Goal: Task Accomplishment & Management: Use online tool/utility

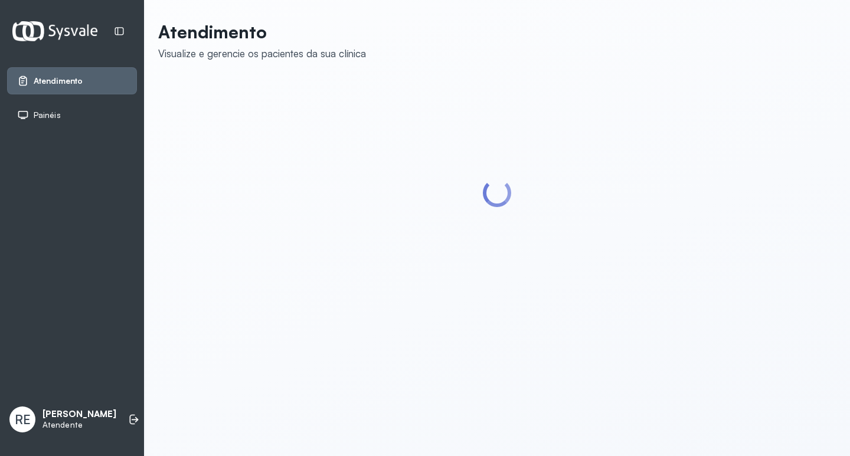
click at [106, 116] on div "Painéis" at bounding box center [72, 115] width 110 height 12
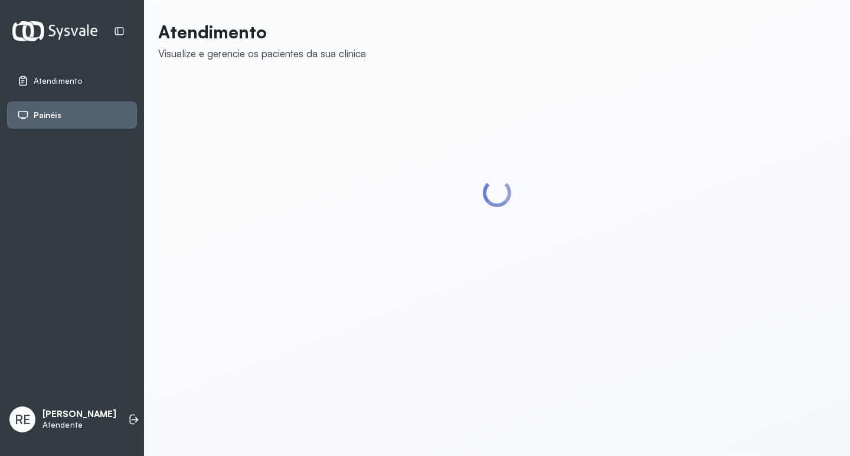
click at [100, 116] on div "Painéis" at bounding box center [72, 115] width 110 height 12
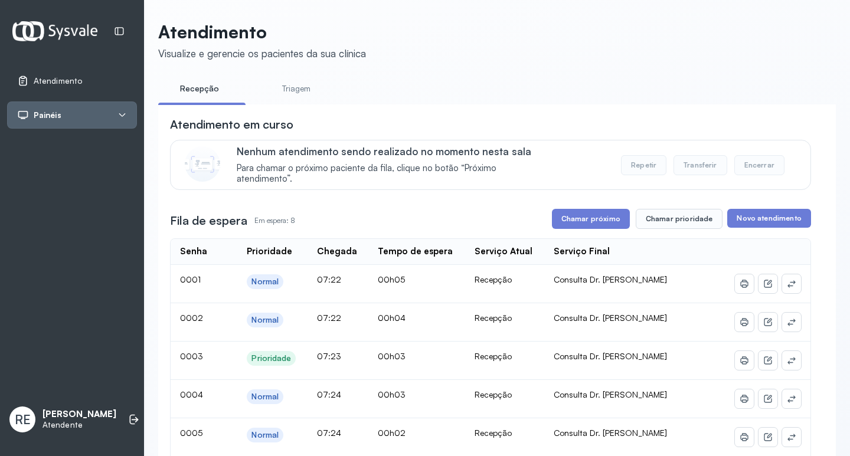
click at [109, 111] on div "Painéis" at bounding box center [72, 115] width 110 height 12
click at [98, 141] on div "Tv" at bounding box center [85, 143] width 103 height 10
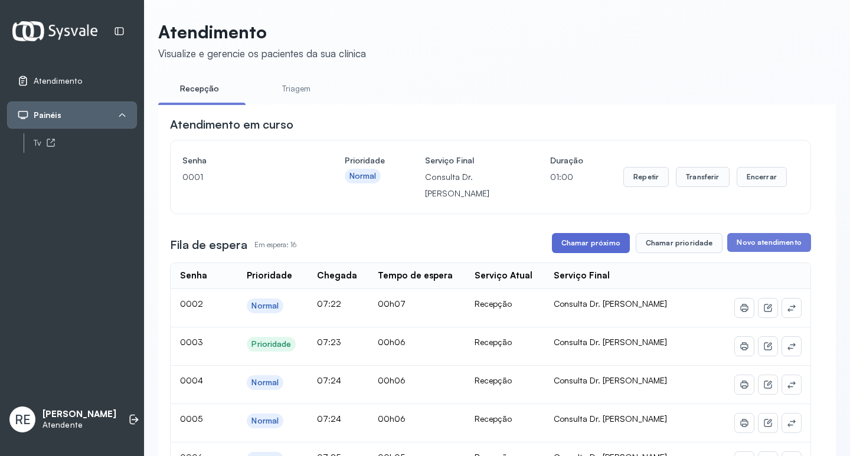
click at [603, 242] on button "Chamar próximo" at bounding box center [591, 243] width 78 height 20
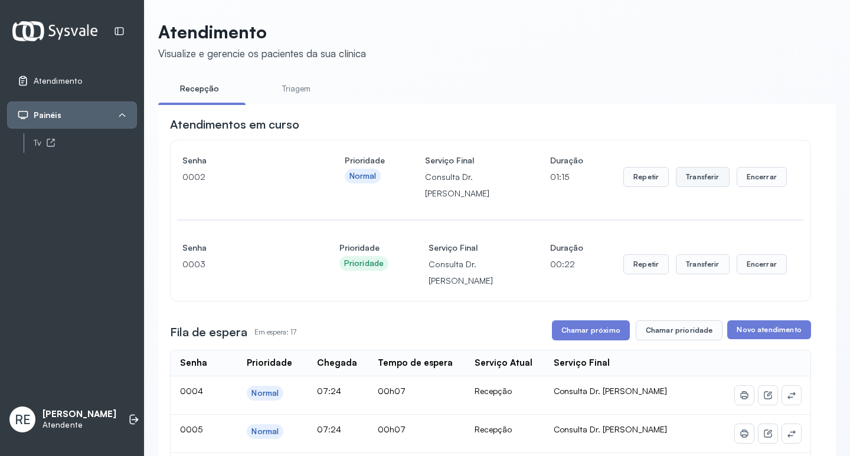
click at [690, 184] on button "Transferir" at bounding box center [703, 177] width 54 height 20
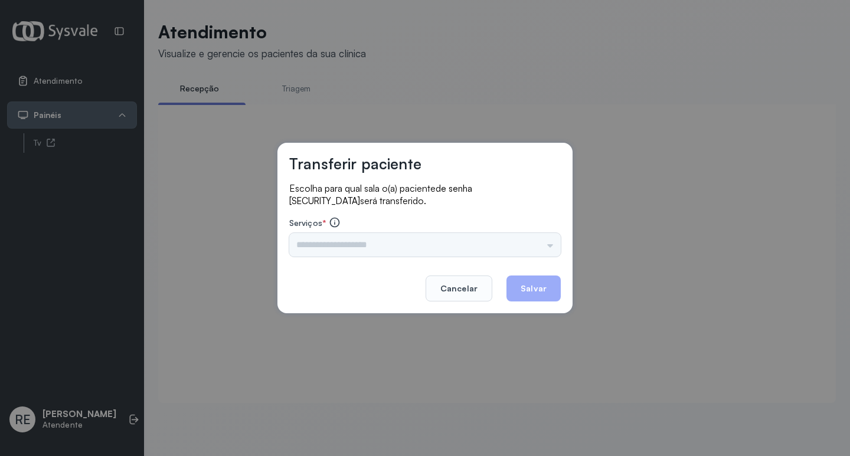
click at [379, 243] on div "Nenhuma opção encontrada" at bounding box center [425, 245] width 272 height 24
click at [360, 246] on input "text" at bounding box center [425, 245] width 272 height 24
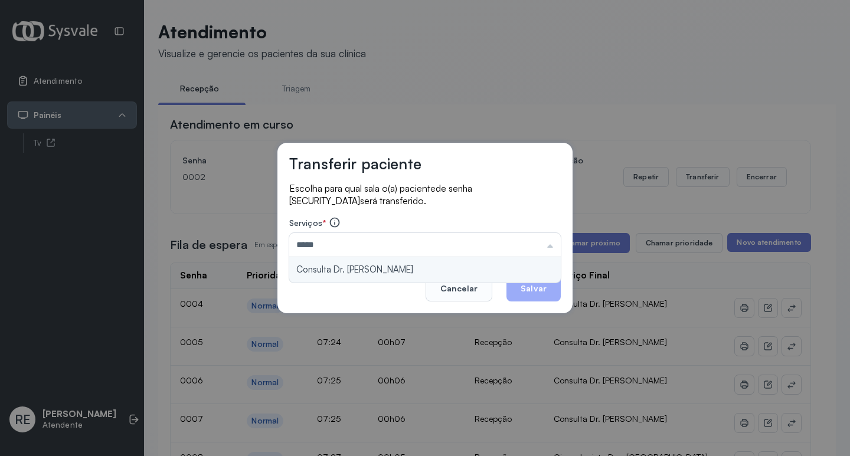
type input "**********"
click at [364, 265] on div "**********" at bounding box center [425, 228] width 295 height 171
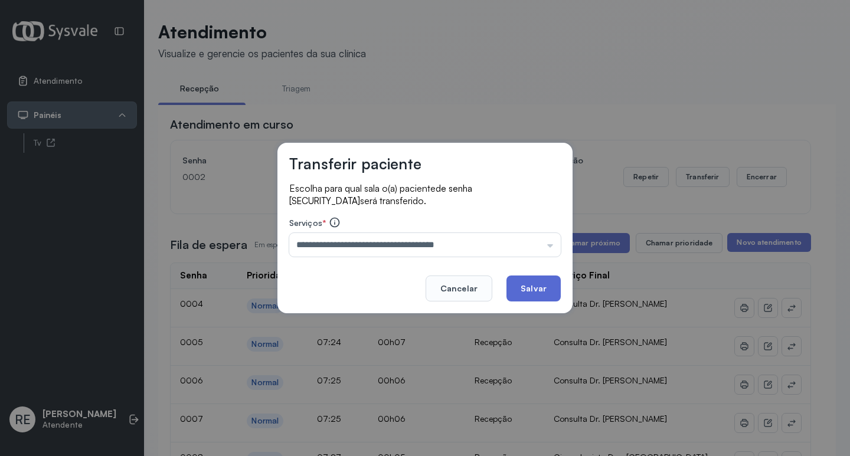
click at [553, 289] on button "Salvar" at bounding box center [534, 289] width 54 height 26
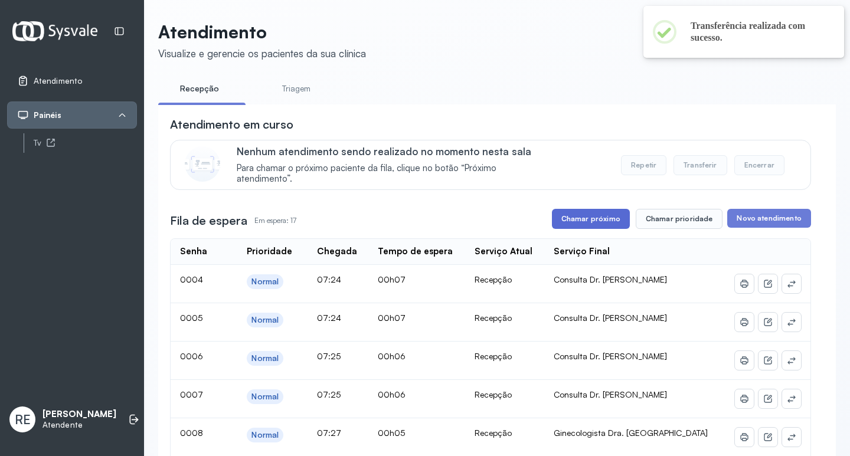
click at [605, 216] on button "Chamar próximo" at bounding box center [591, 219] width 78 height 20
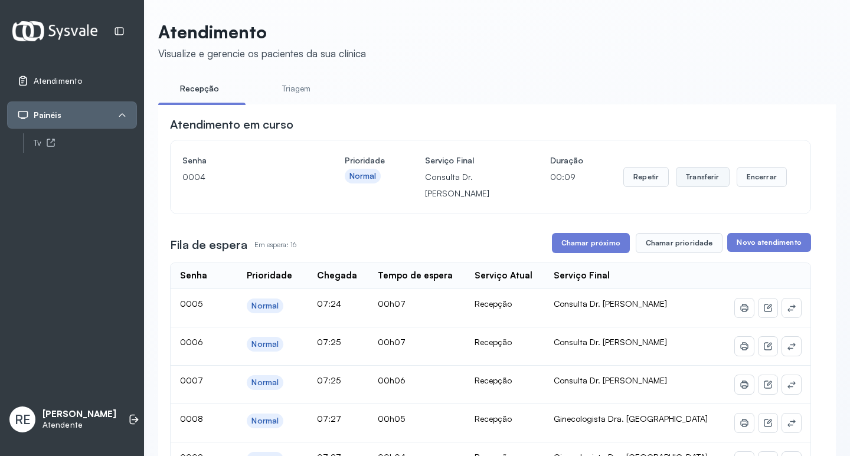
click at [676, 175] on button "Transferir" at bounding box center [703, 177] width 54 height 20
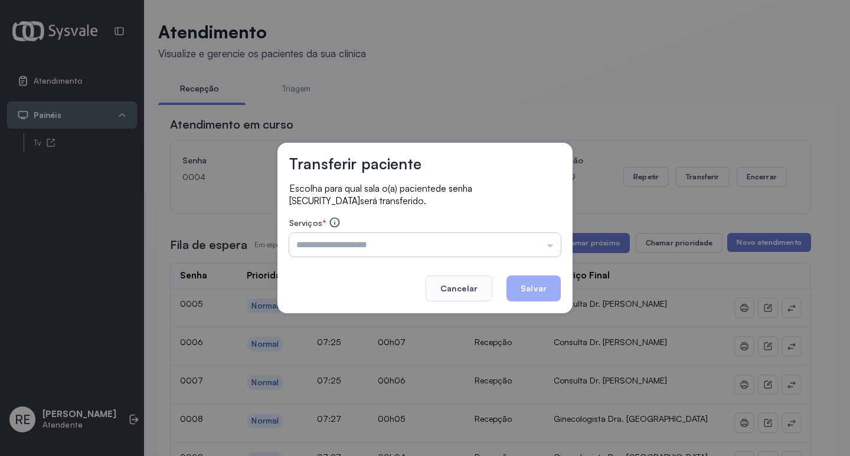
click at [383, 246] on input "text" at bounding box center [425, 245] width 272 height 24
type input "**********"
click at [520, 287] on button "Salvar" at bounding box center [534, 289] width 54 height 26
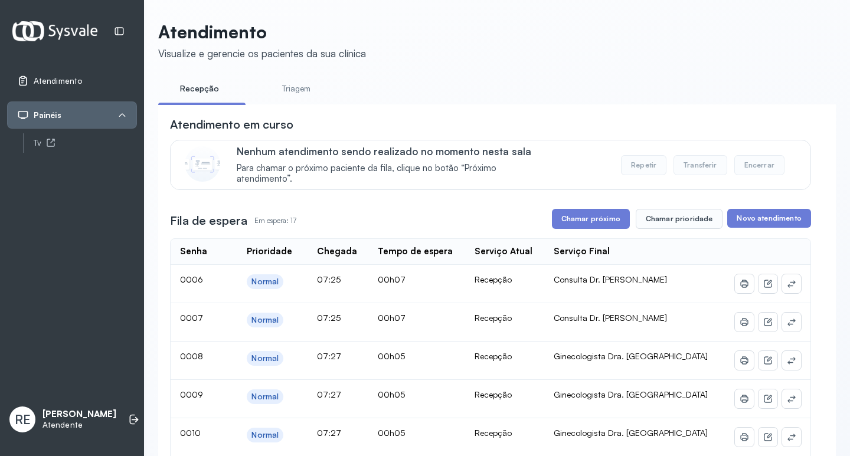
click at [560, 223] on button "Chamar próximo" at bounding box center [591, 219] width 78 height 20
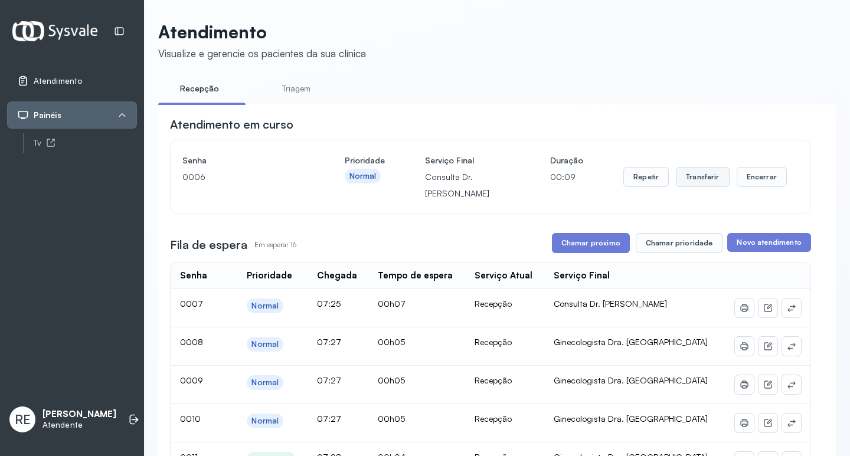
click at [712, 184] on button "Transferir" at bounding box center [703, 177] width 54 height 20
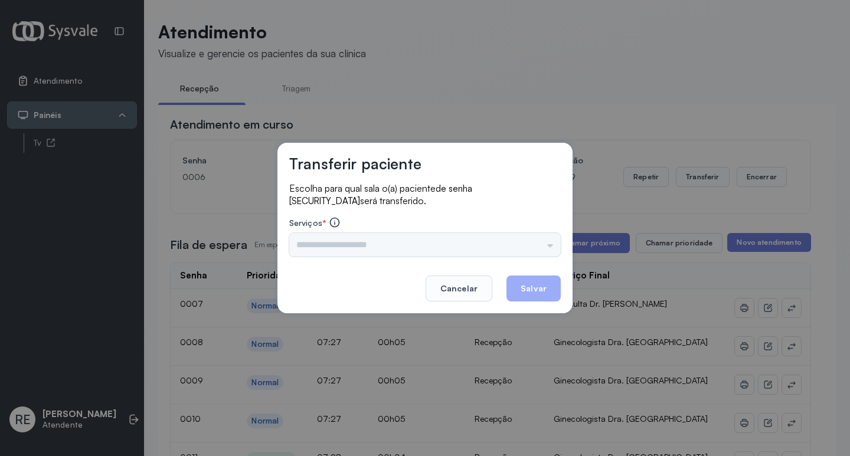
click at [353, 244] on input "text" at bounding box center [425, 245] width 272 height 24
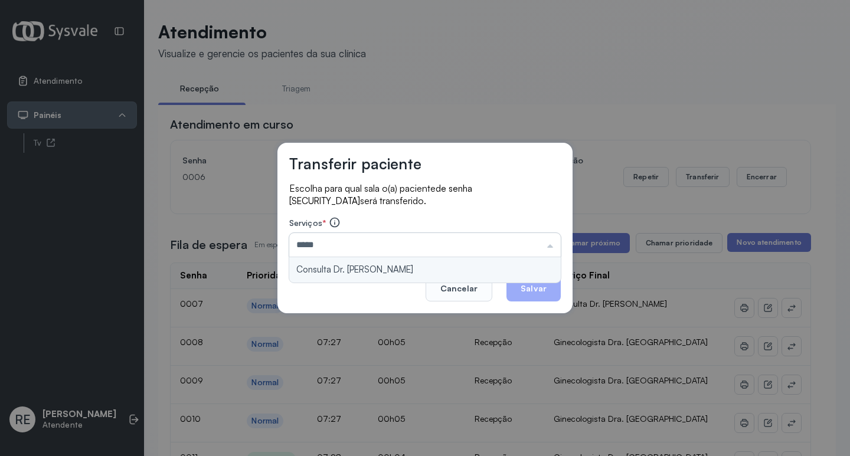
type input "**********"
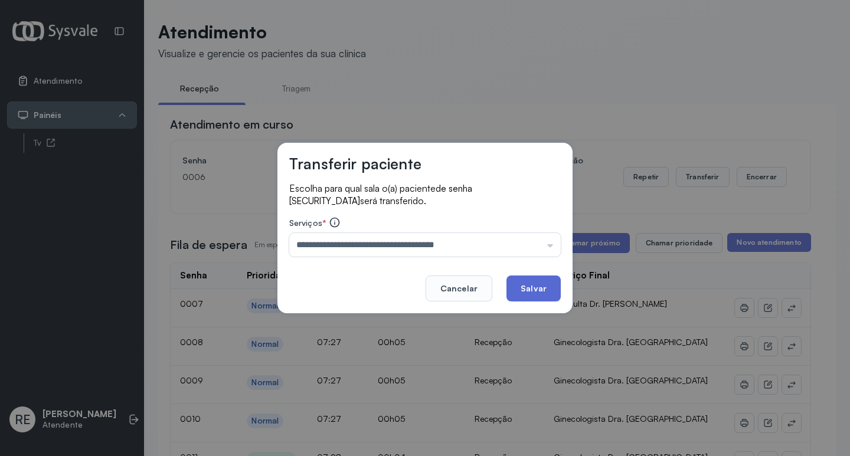
click at [521, 288] on button "Salvar" at bounding box center [534, 289] width 54 height 26
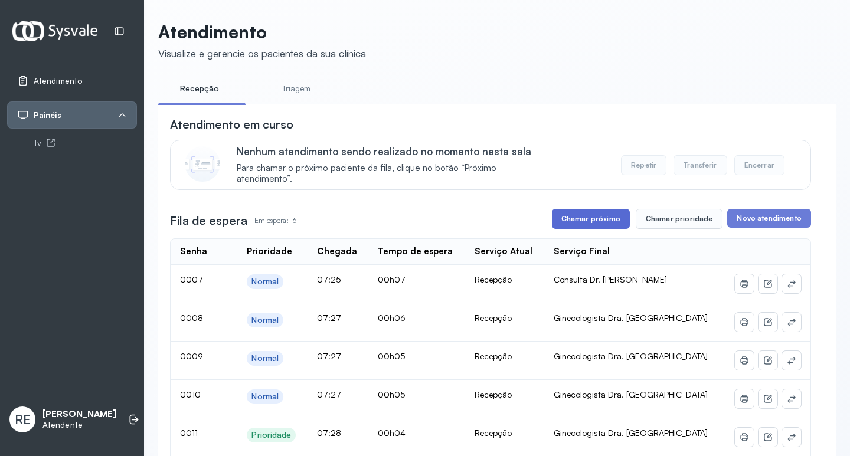
click at [587, 218] on button "Chamar próximo" at bounding box center [591, 219] width 78 height 20
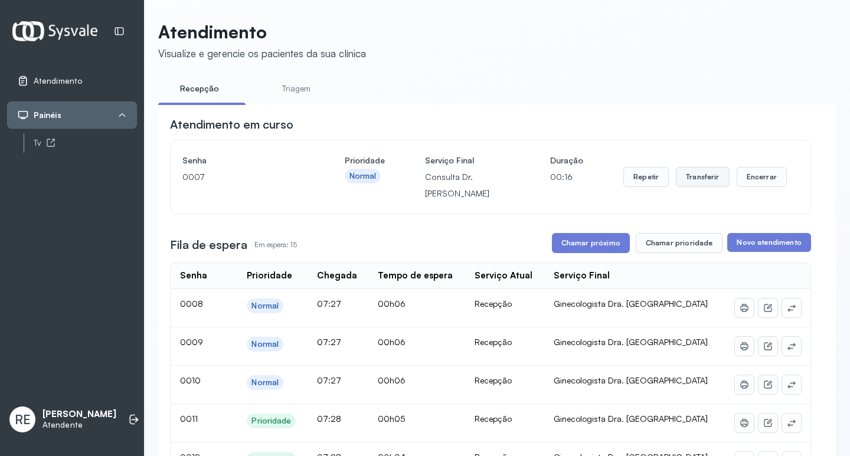
click at [704, 185] on button "Transferir" at bounding box center [703, 177] width 54 height 20
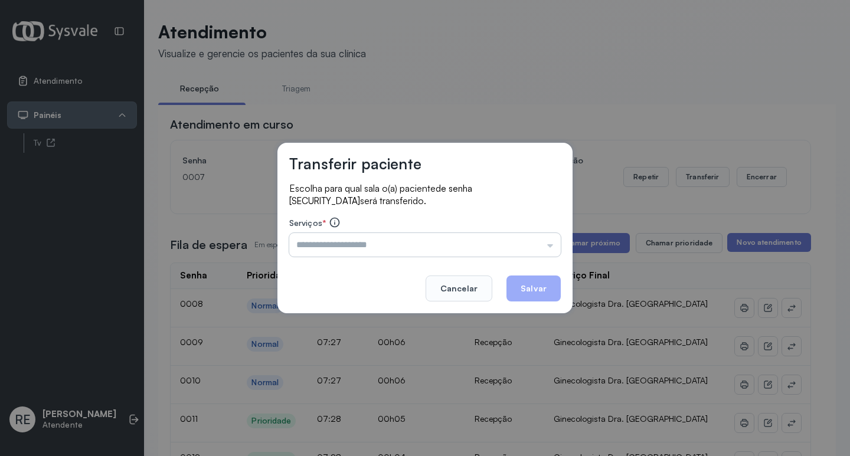
drag, startPoint x: 413, startPoint y: 259, endPoint x: 405, endPoint y: 255, distance: 9.2
click at [409, 257] on div "Transferir paciente Escolha para qual sala o(a) paciente de senha [SECURITY_DAT…" at bounding box center [425, 228] width 295 height 171
drag, startPoint x: 405, startPoint y: 255, endPoint x: 393, endPoint y: 253, distance: 12.5
click at [404, 255] on input "text" at bounding box center [425, 245] width 272 height 24
type input "**********"
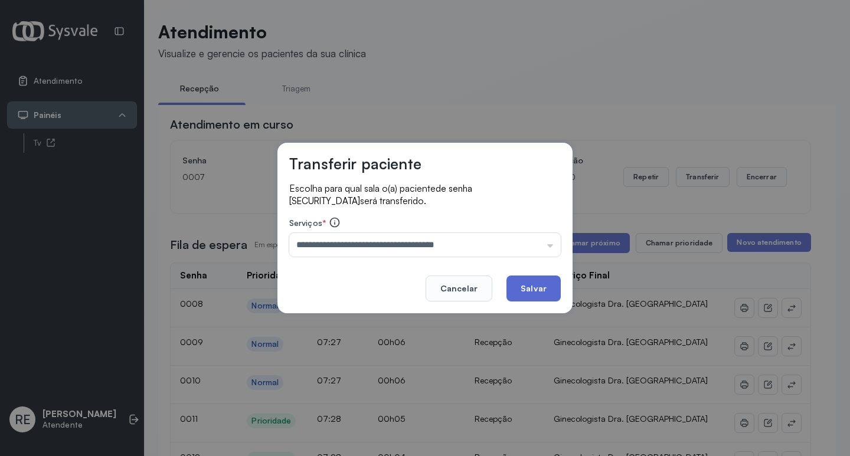
click at [536, 286] on button "Salvar" at bounding box center [534, 289] width 54 height 26
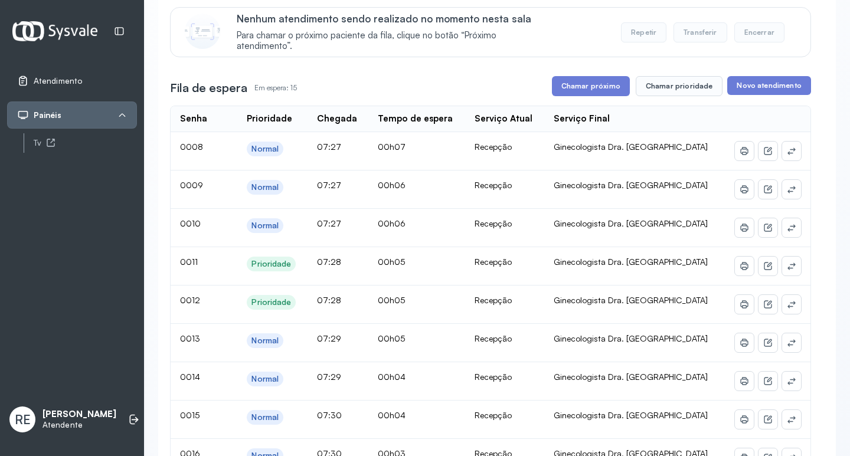
scroll to position [118, 0]
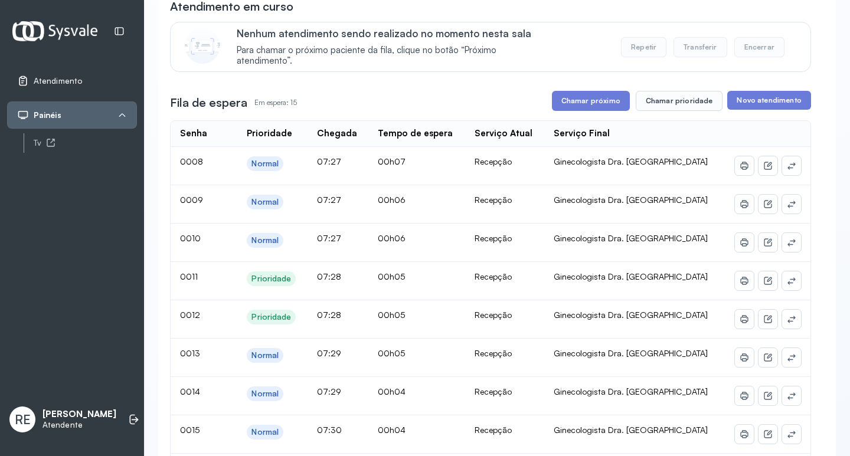
click at [589, 119] on div "Atendimento em curso Nenhum atendimento sendo realizado no momento nesta sala P…" at bounding box center [490, 451] width 641 height 906
drag, startPoint x: 589, startPoint y: 118, endPoint x: 586, endPoint y: 112, distance: 6.4
click at [587, 114] on div "Atendimento em curso Nenhum atendimento sendo realizado no momento nesta sala P…" at bounding box center [490, 451] width 641 height 906
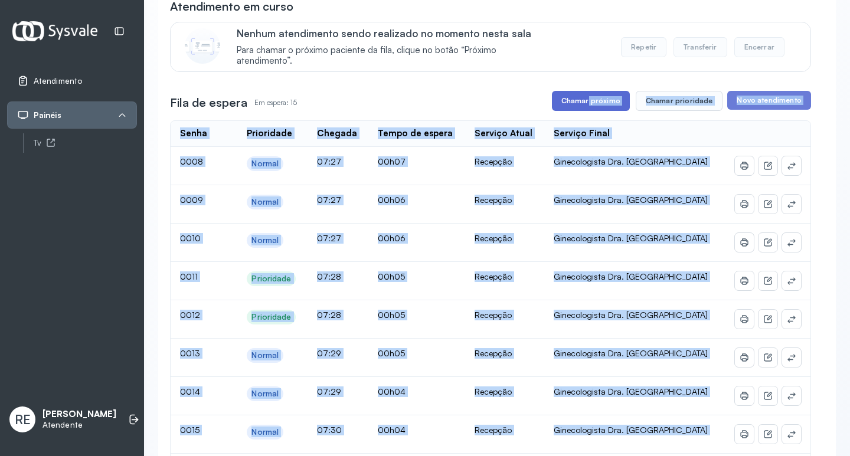
click at [585, 109] on button "Chamar próximo" at bounding box center [591, 101] width 78 height 20
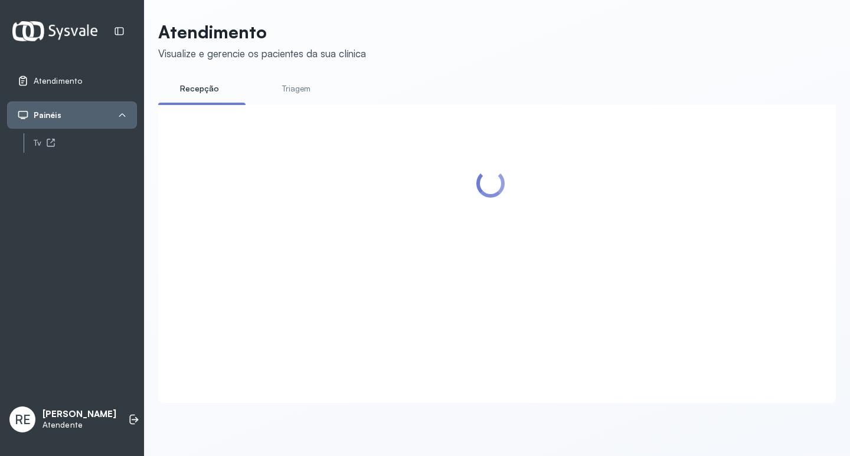
scroll to position [0, 0]
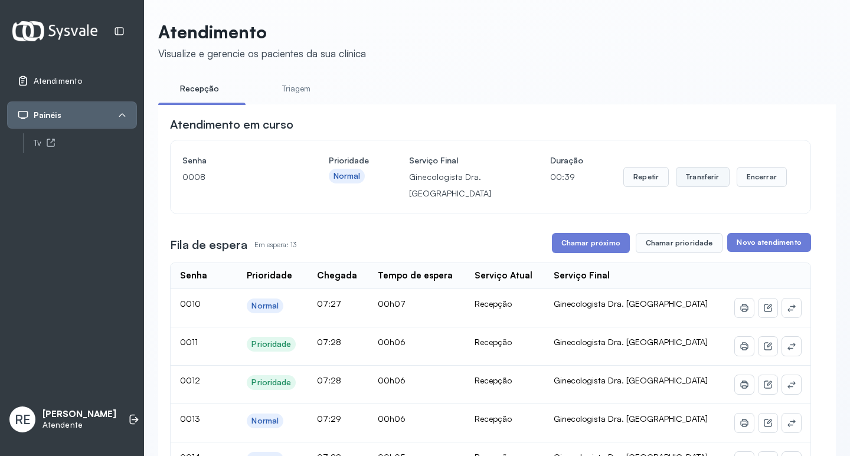
click at [687, 184] on button "Transferir" at bounding box center [703, 177] width 54 height 20
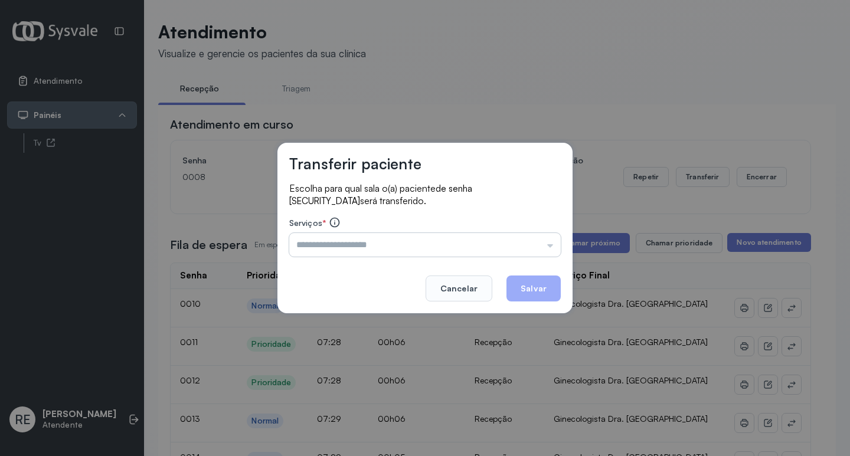
click at [443, 242] on input "text" at bounding box center [425, 245] width 272 height 24
click at [443, 242] on input "*****" at bounding box center [425, 245] width 272 height 24
type input "**********"
click at [531, 290] on button "Salvar" at bounding box center [534, 289] width 54 height 26
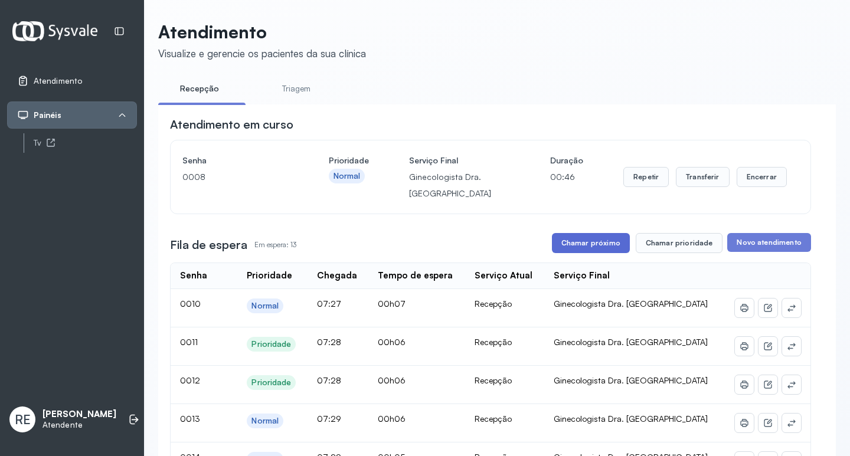
click at [580, 253] on button "Chamar próximo" at bounding box center [591, 243] width 78 height 20
click at [713, 178] on button "Transferir" at bounding box center [703, 177] width 54 height 20
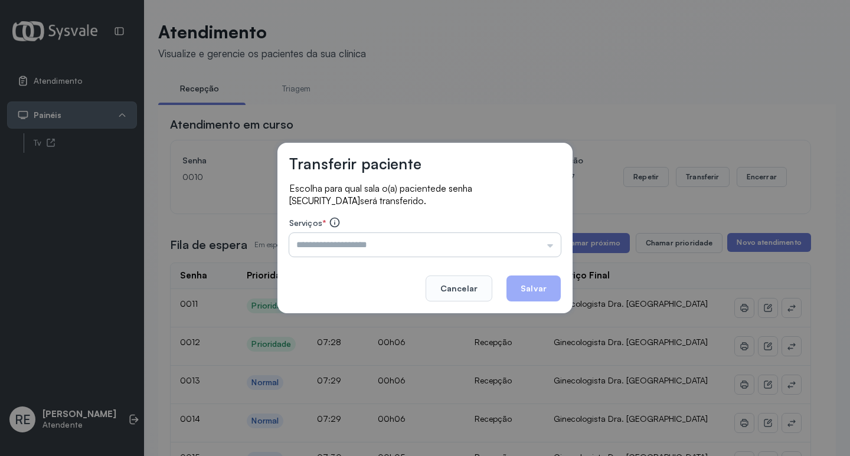
click at [351, 247] on input "text" at bounding box center [425, 245] width 272 height 24
type input "**********"
click at [539, 293] on button "Salvar" at bounding box center [534, 289] width 54 height 26
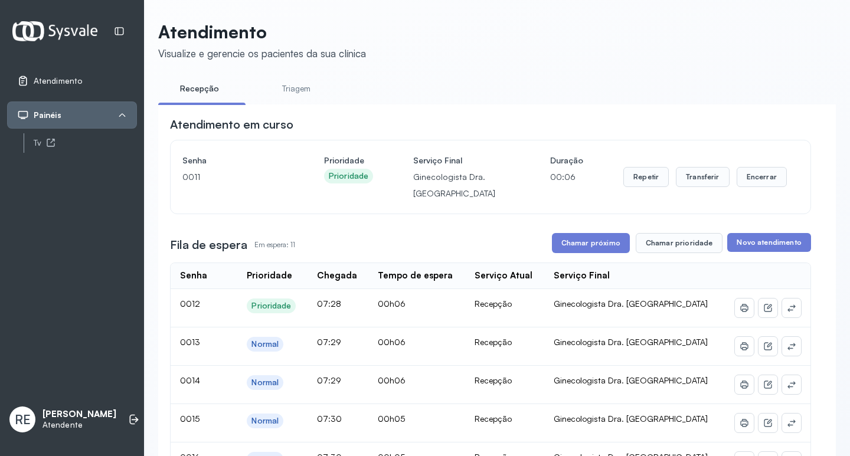
click at [589, 248] on button "Chamar próximo" at bounding box center [591, 243] width 78 height 20
click at [707, 186] on button "Transferir" at bounding box center [703, 177] width 54 height 20
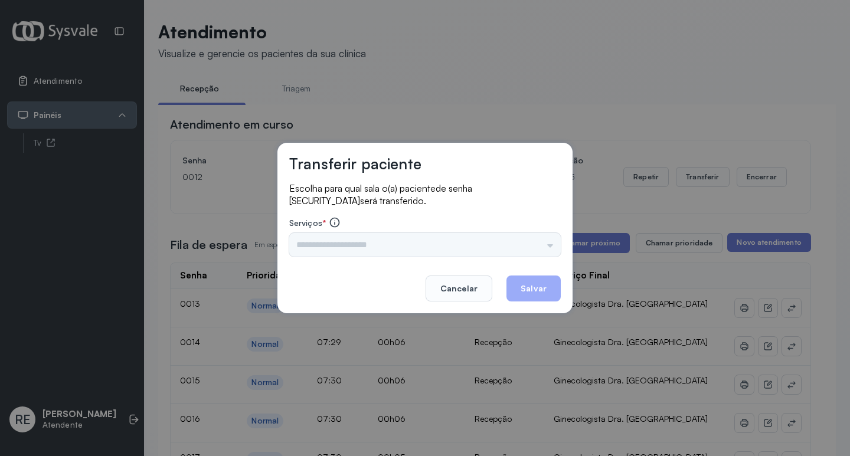
click at [325, 247] on div "Triagem Ortopedista Dr. [PERSON_NAME] Dr. [PERSON_NAME] Dr. [PERSON_NAME] Dra. …" at bounding box center [425, 245] width 272 height 24
click at [325, 247] on input "text" at bounding box center [425, 245] width 272 height 24
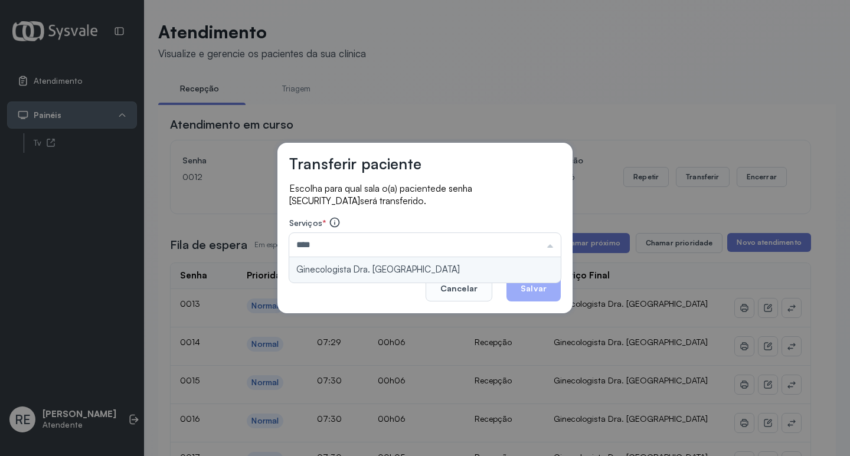
type input "**********"
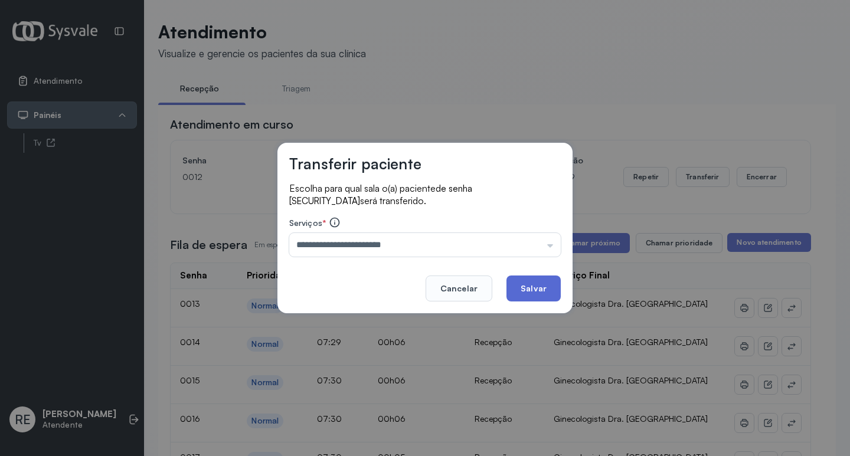
click at [531, 287] on button "Salvar" at bounding box center [534, 289] width 54 height 26
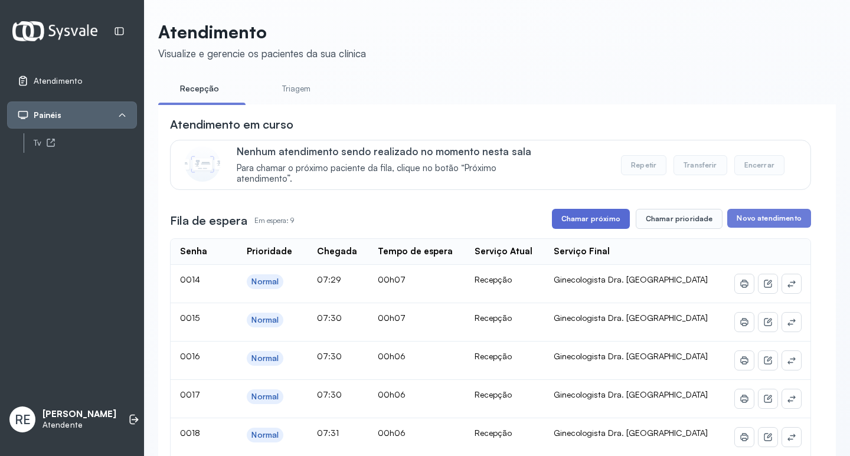
click at [601, 218] on button "Chamar próximo" at bounding box center [591, 219] width 78 height 20
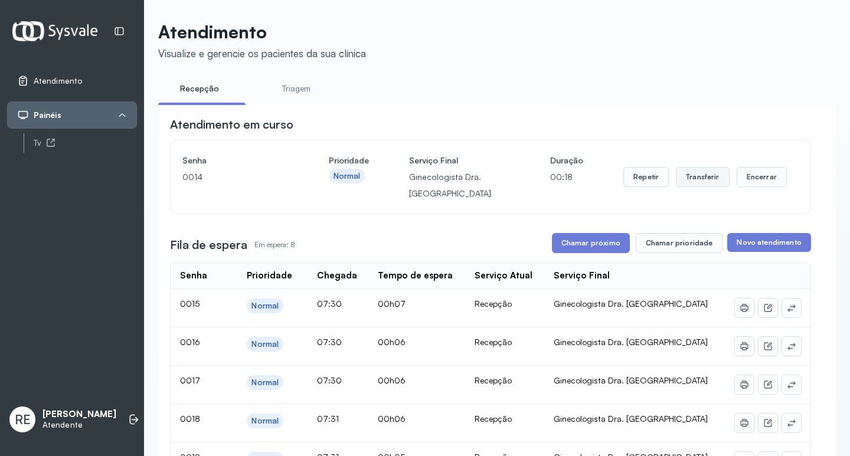
click at [687, 178] on button "Transferir" at bounding box center [703, 177] width 54 height 20
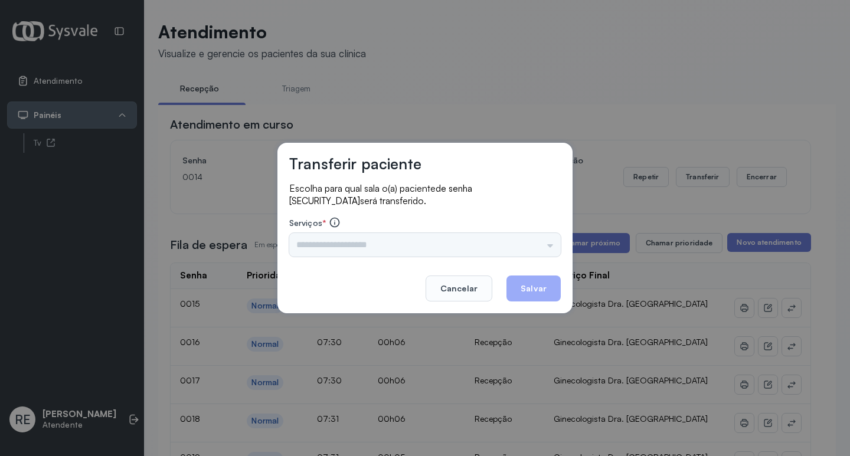
click at [385, 254] on input "text" at bounding box center [425, 245] width 272 height 24
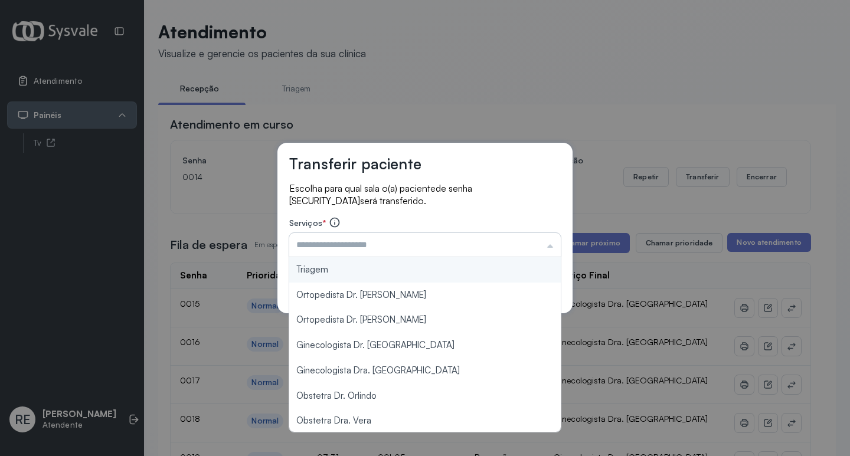
click at [349, 239] on input "text" at bounding box center [425, 245] width 272 height 24
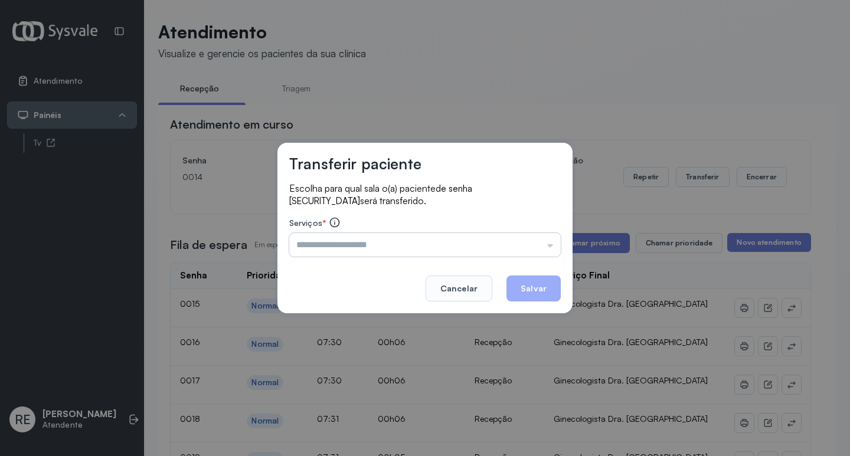
click at [349, 239] on input "text" at bounding box center [425, 245] width 272 height 24
type input "**********"
click at [530, 283] on button "Salvar" at bounding box center [534, 289] width 54 height 26
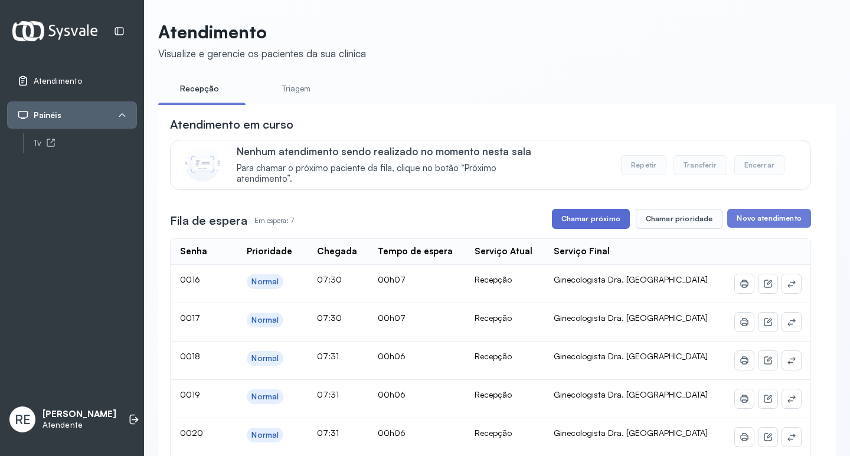
click at [570, 220] on button "Chamar próximo" at bounding box center [591, 219] width 78 height 20
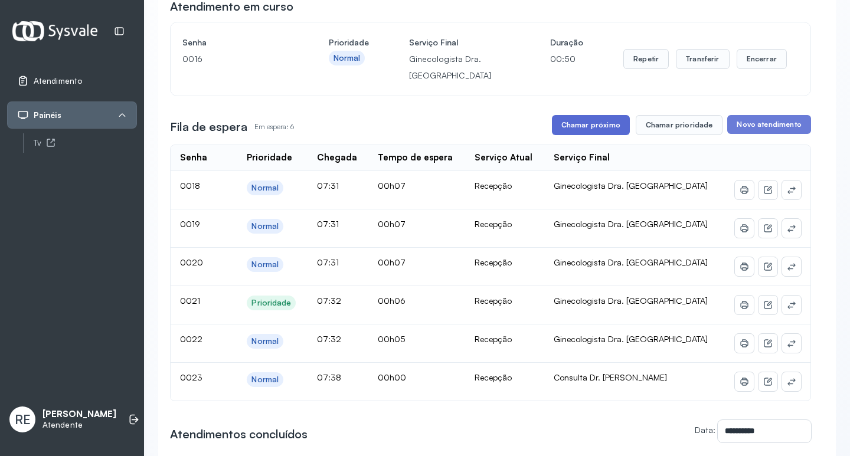
scroll to position [59, 0]
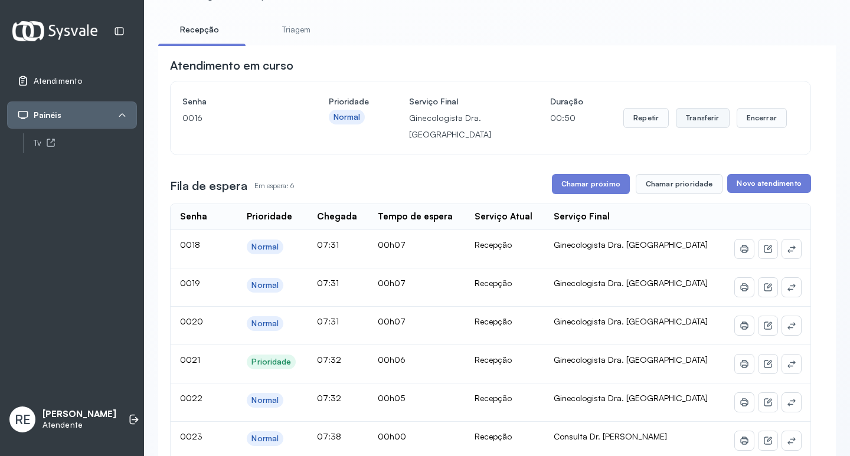
click at [692, 122] on button "Transferir" at bounding box center [703, 118] width 54 height 20
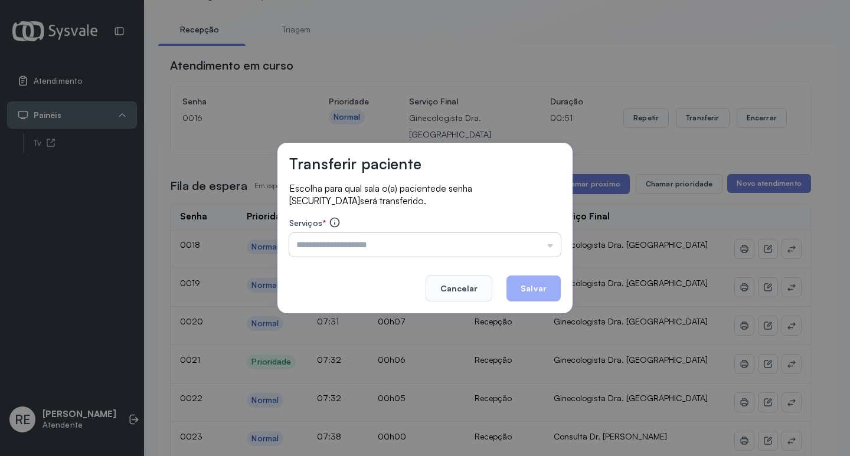
click at [375, 240] on input "text" at bounding box center [425, 245] width 272 height 24
type input "**********"
click at [533, 300] on button "Salvar" at bounding box center [534, 289] width 54 height 26
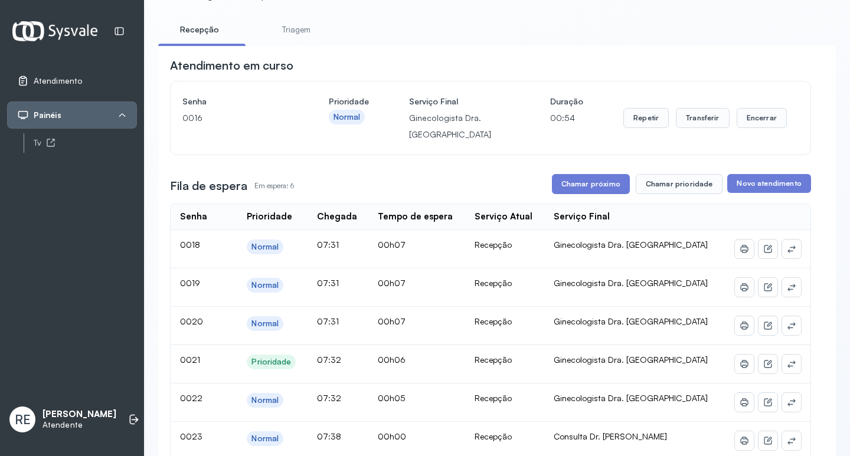
scroll to position [0, 0]
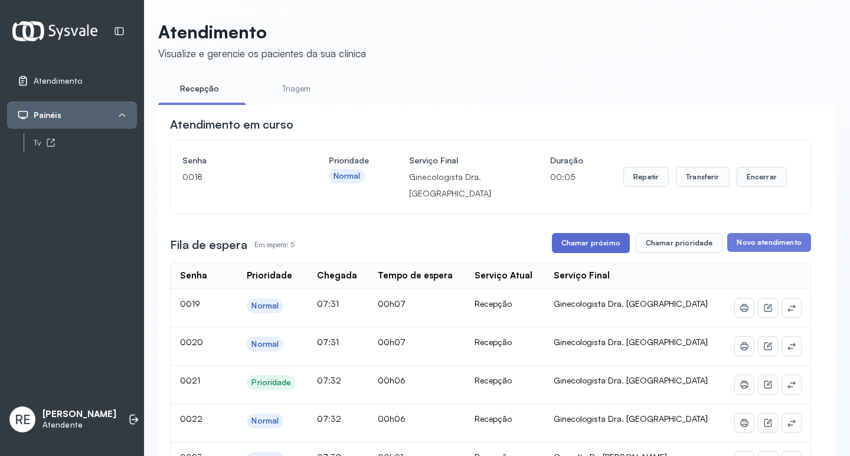
click at [578, 242] on button "Chamar próximo" at bounding box center [591, 243] width 78 height 20
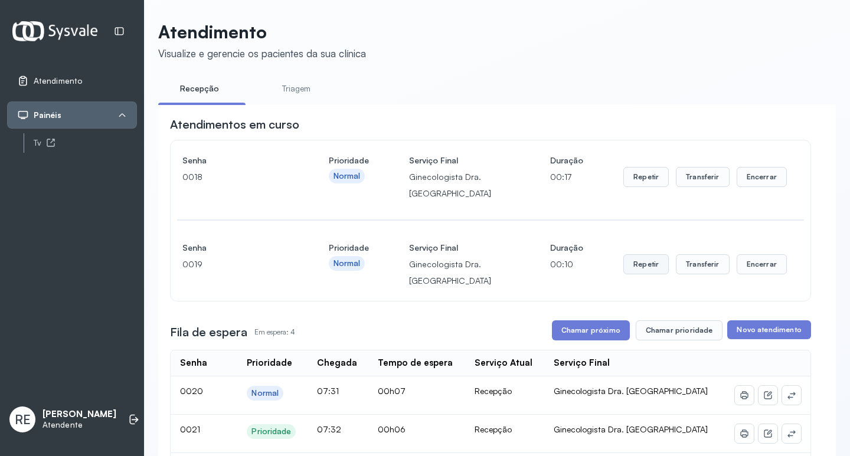
click at [652, 187] on button "Repetir" at bounding box center [646, 177] width 45 height 20
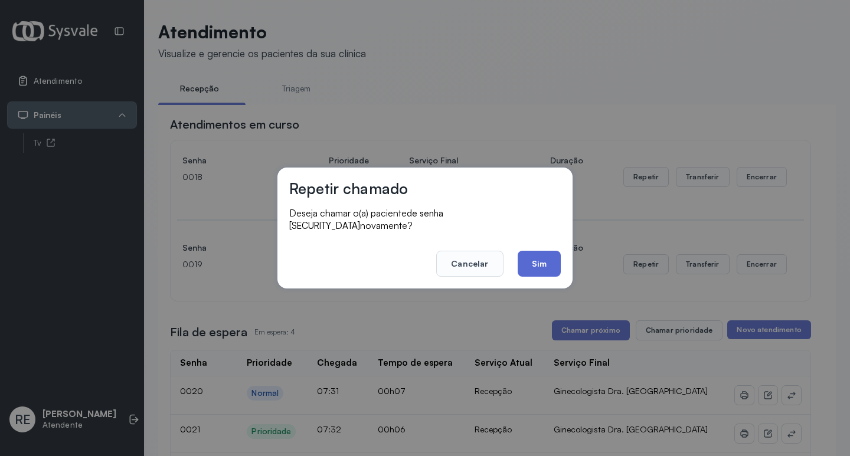
click at [538, 260] on button "Sim" at bounding box center [539, 264] width 43 height 26
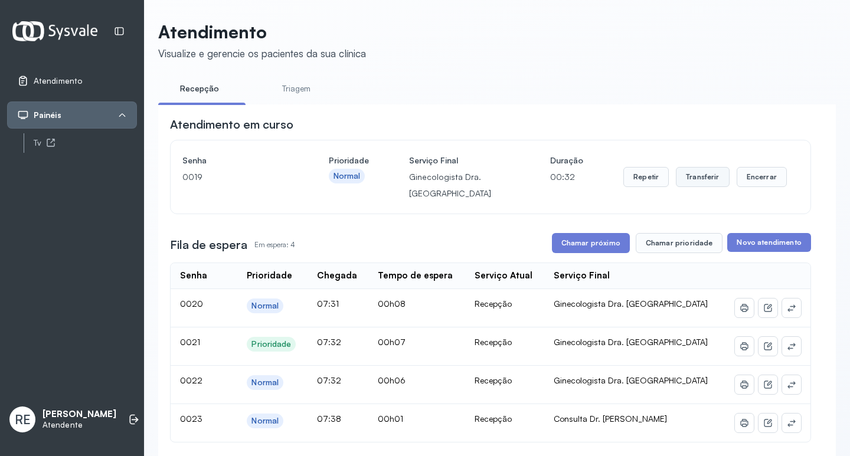
click at [697, 174] on button "Transferir" at bounding box center [703, 177] width 54 height 20
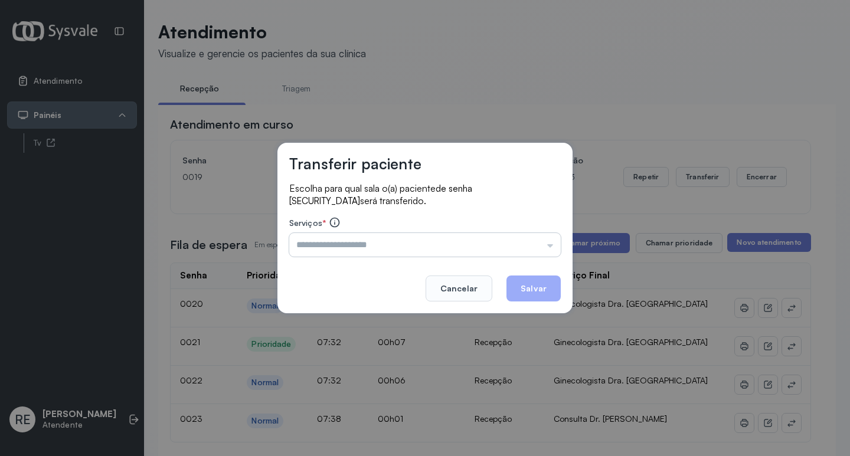
click at [395, 247] on input "text" at bounding box center [425, 245] width 272 height 24
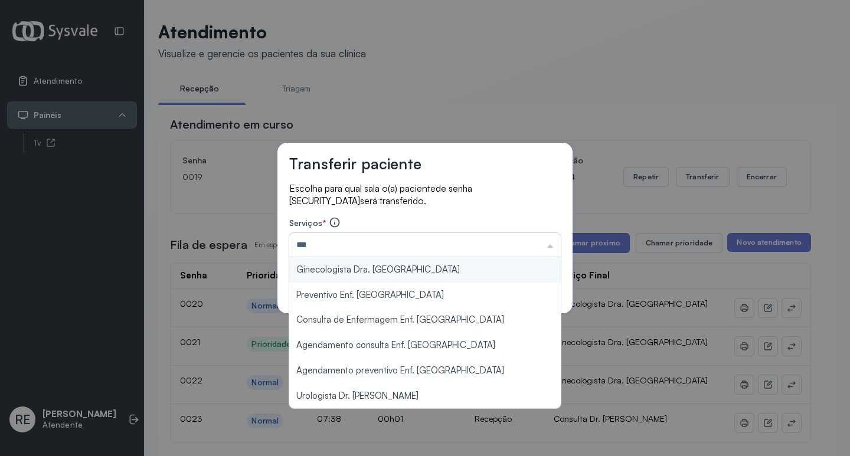
type input "**********"
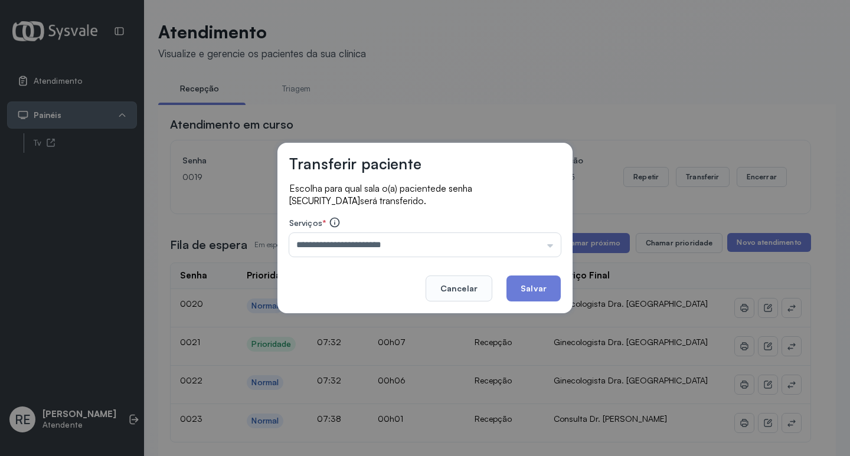
click at [543, 278] on button "Salvar" at bounding box center [534, 289] width 54 height 26
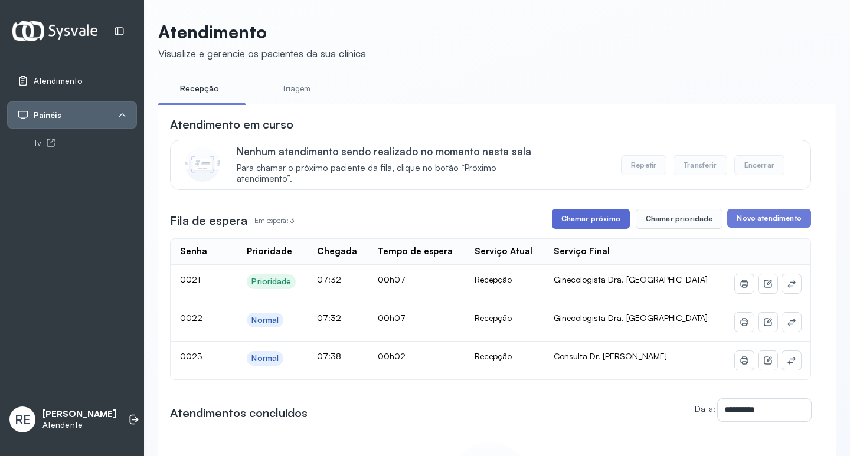
click at [595, 217] on button "Chamar próximo" at bounding box center [591, 219] width 78 height 20
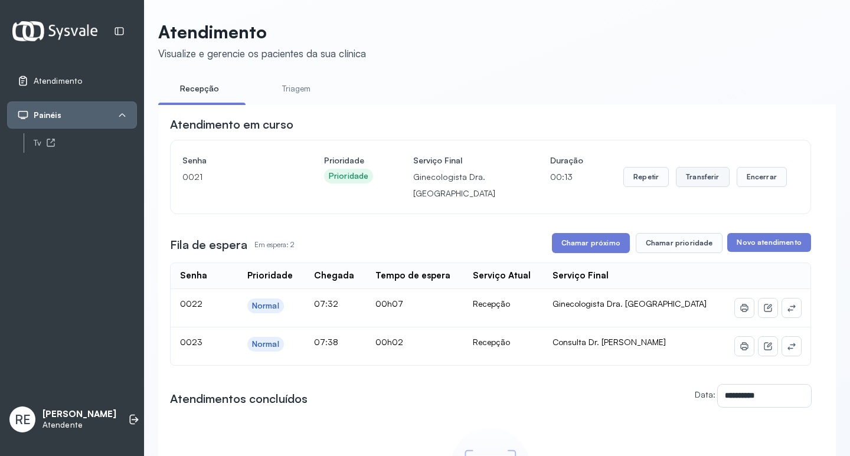
click at [685, 182] on button "Transferir" at bounding box center [703, 177] width 54 height 20
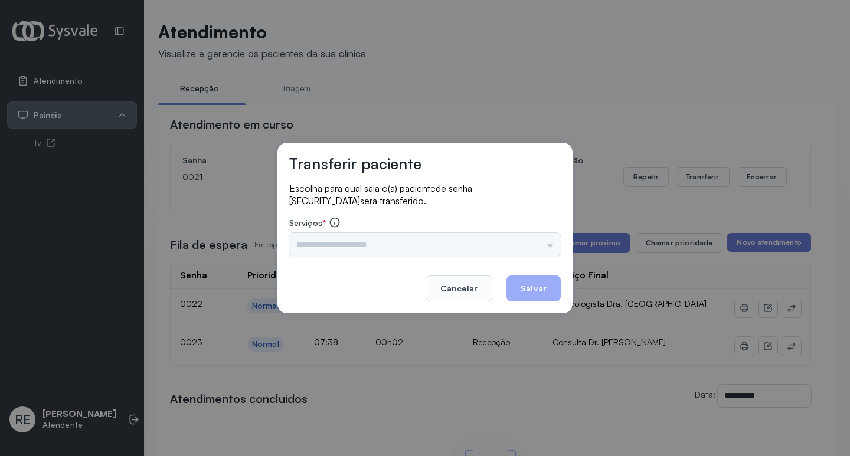
drag, startPoint x: 354, startPoint y: 233, endPoint x: 355, endPoint y: 240, distance: 7.7
click at [355, 240] on div "Serviços * Triagem Ortopedista Dr. [PERSON_NAME] Dr. [PERSON_NAME] Dr. [PERSON_…" at bounding box center [425, 237] width 272 height 40
click at [355, 240] on input "text" at bounding box center [425, 245] width 272 height 24
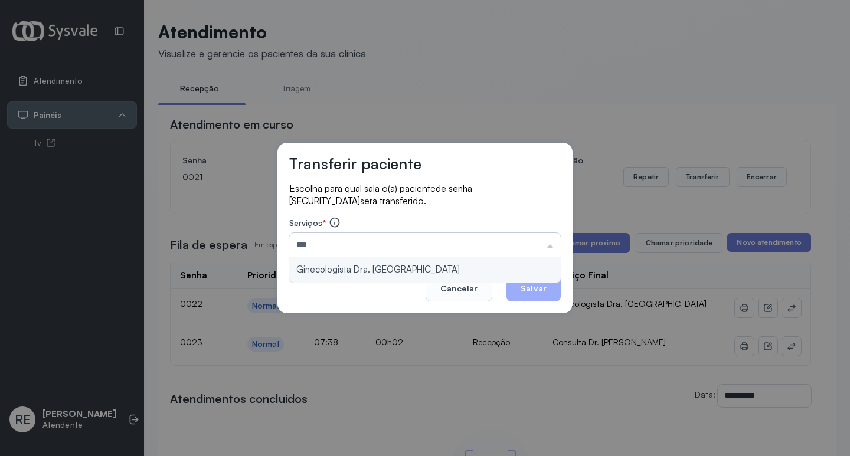
type input "**********"
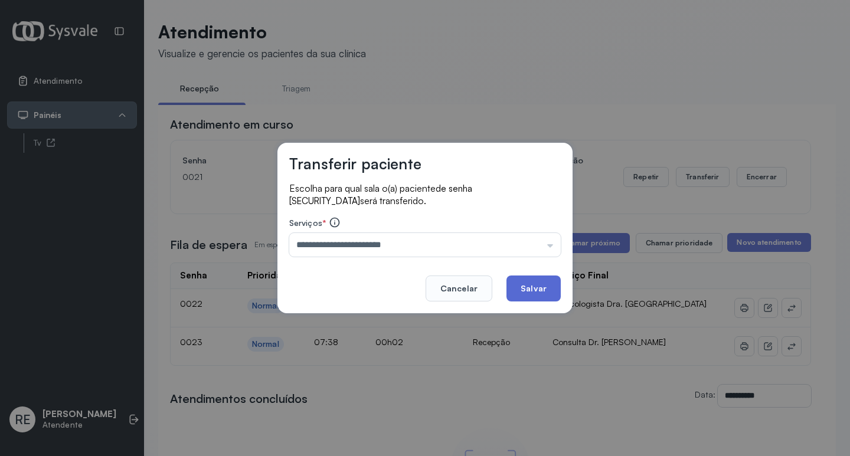
click at [523, 282] on button "Salvar" at bounding box center [534, 289] width 54 height 26
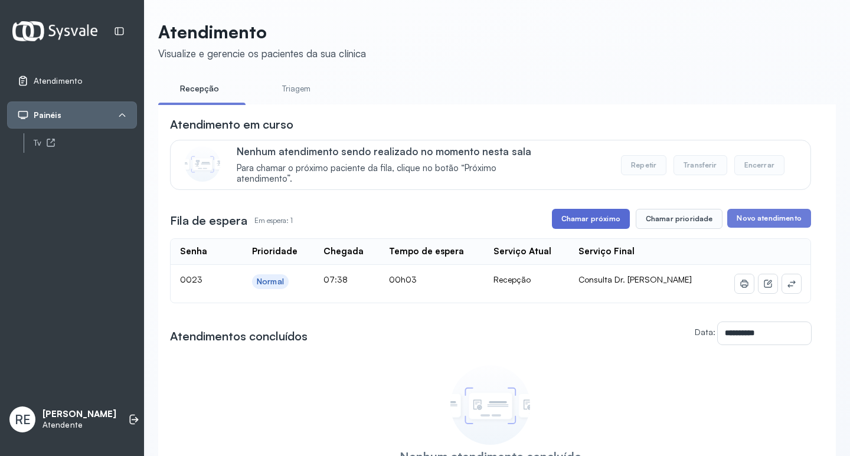
click at [580, 229] on button "Chamar próximo" at bounding box center [591, 219] width 78 height 20
